Goal: Task Accomplishment & Management: Use online tool/utility

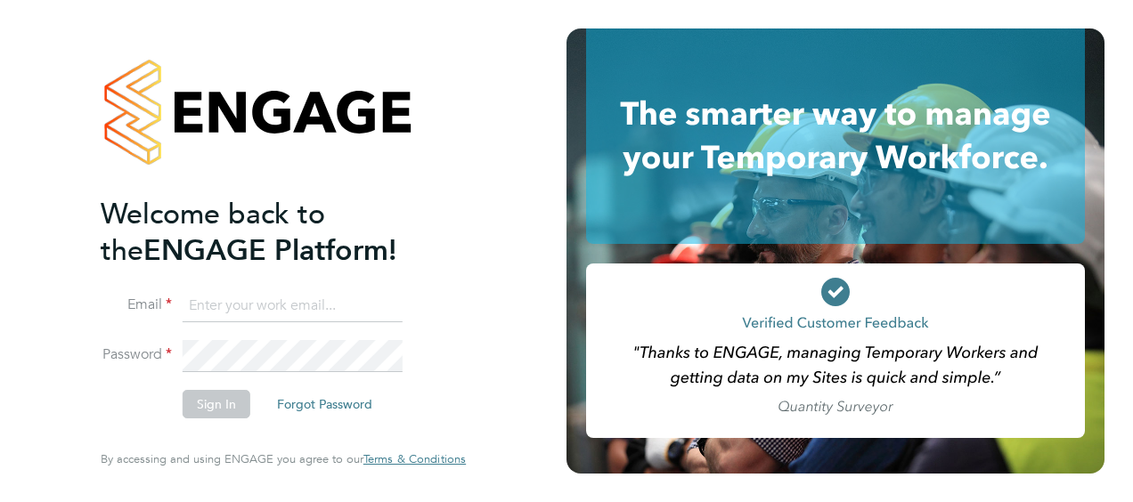
type input "[PERSON_NAME][EMAIL_ADDRESS][PERSON_NAME][DOMAIN_NAME]"
click at [217, 404] on button "Sign In" at bounding box center [217, 404] width 68 height 29
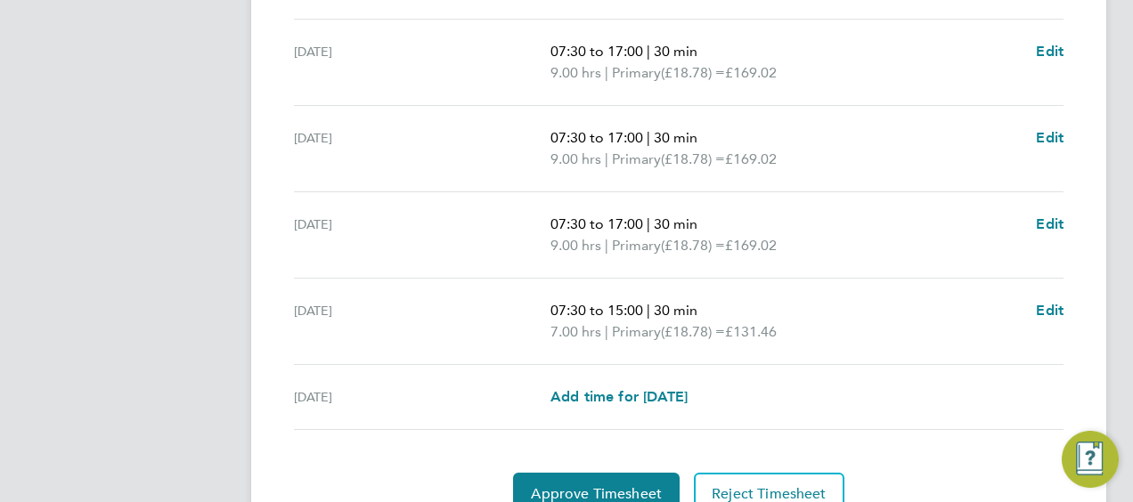
scroll to position [802, 0]
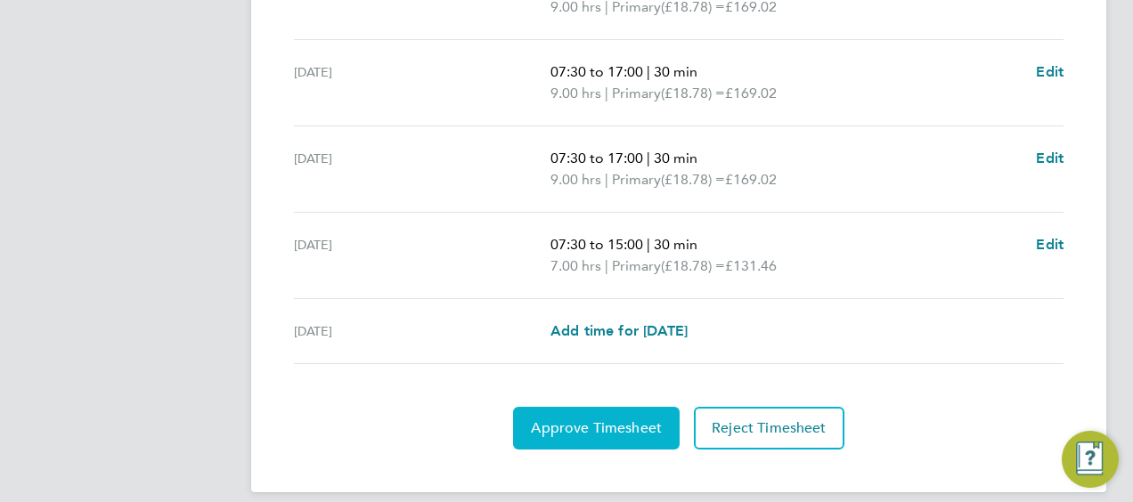
click at [576, 421] on span "Approve Timesheet" at bounding box center [596, 429] width 131 height 18
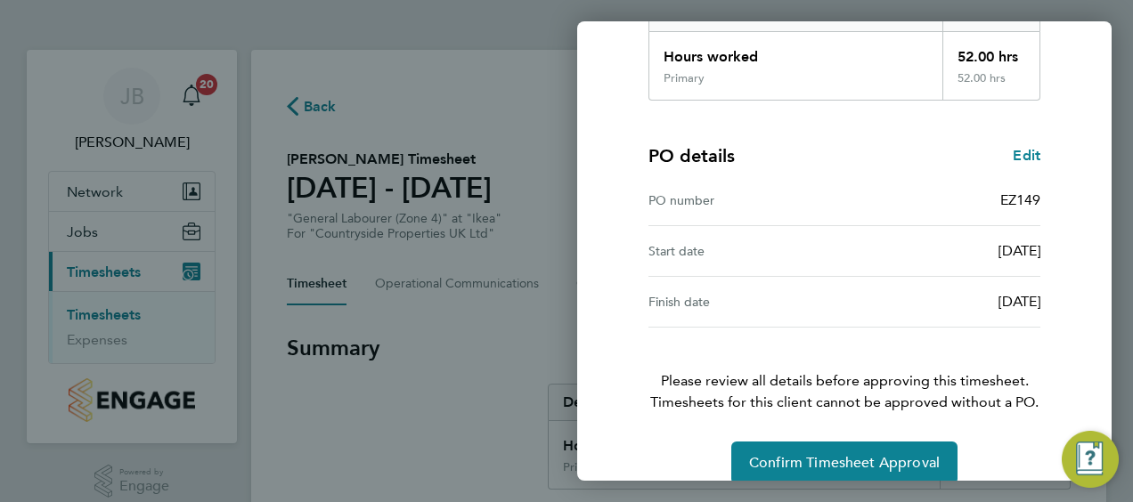
scroll to position [349, 0]
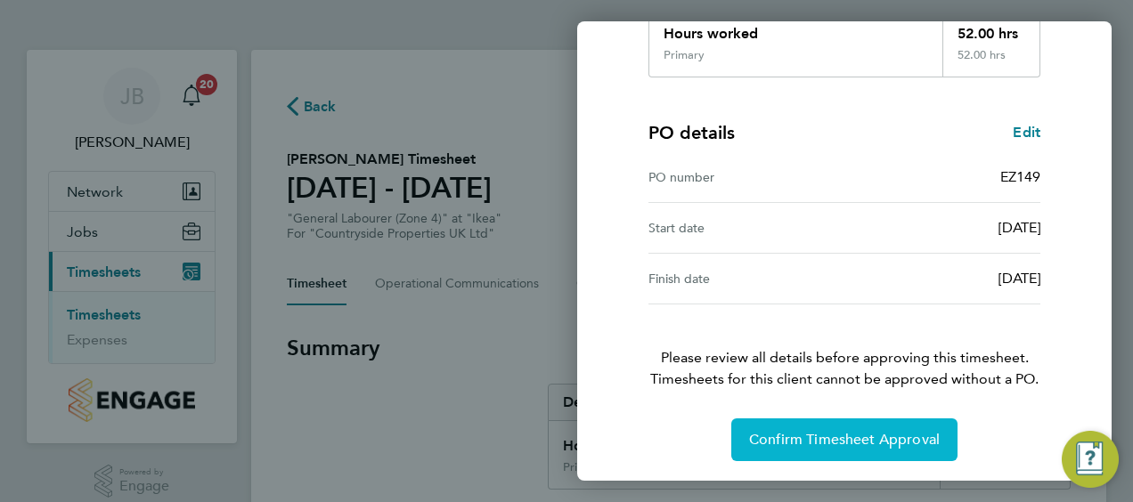
click at [836, 434] on span "Confirm Timesheet Approval" at bounding box center [844, 440] width 191 height 18
